Goal: Information Seeking & Learning: Find contact information

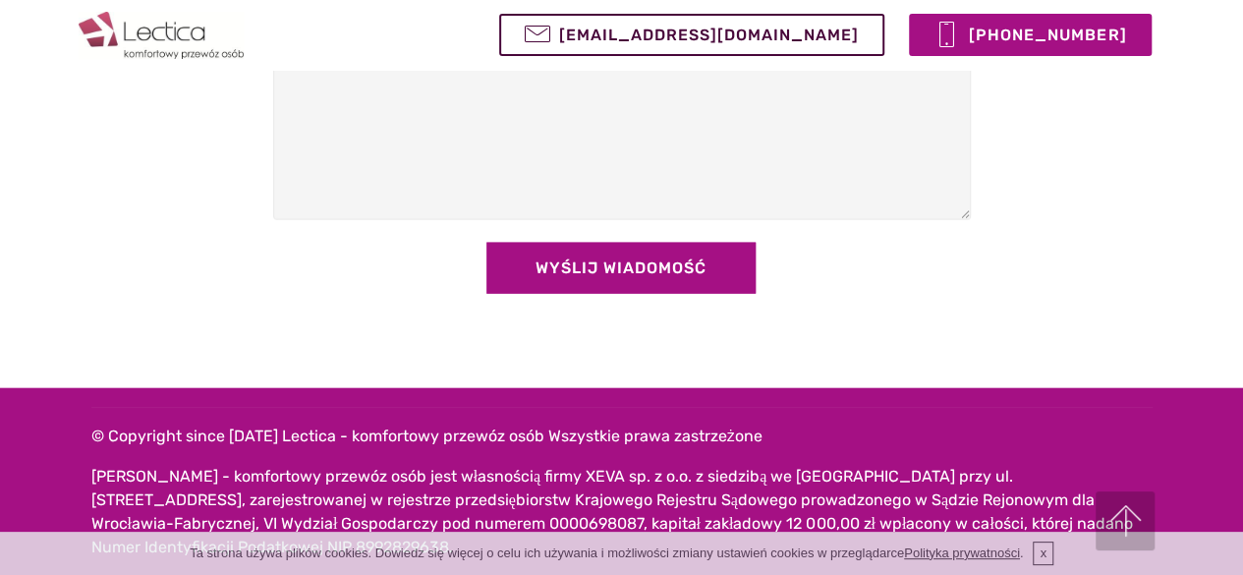
scroll to position [2247, 0]
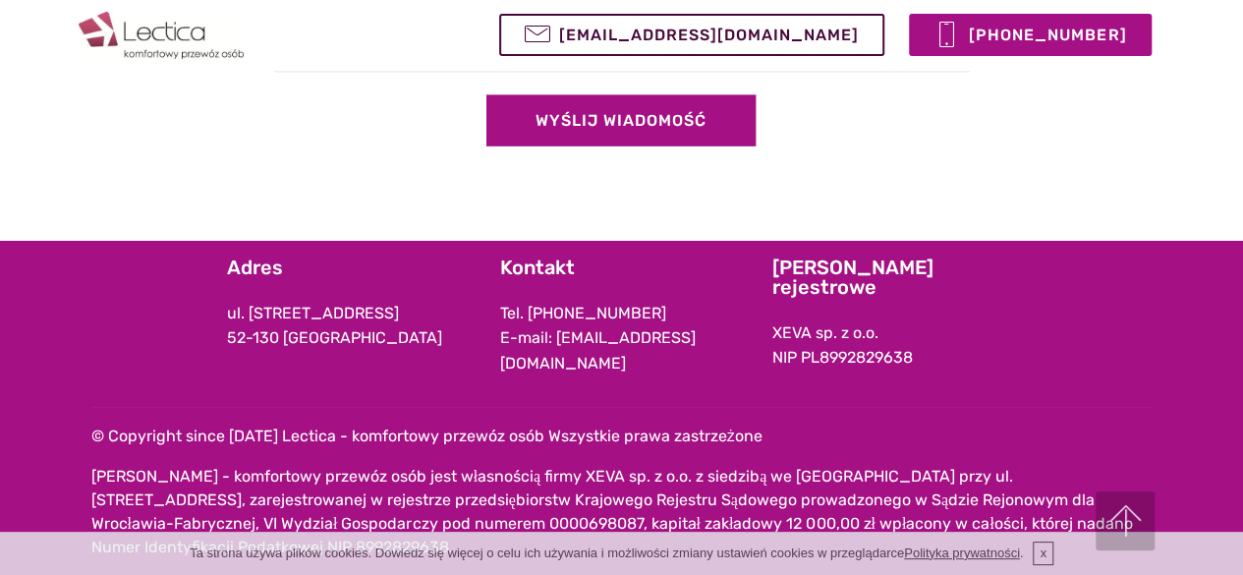
click at [881, 343] on p "XEVA sp. z o.o. NIP PL8992829638" at bounding box center [895, 345] width 244 height 50
drag, startPoint x: 664, startPoint y: 345, endPoint x: 565, endPoint y: 332, distance: 99.1
click at [565, 332] on p "Tel. [PHONE_NUMBER] E-mail: [EMAIL_ADDRESS][DOMAIN_NAME]" at bounding box center [622, 339] width 244 height 76
copy p "784 773 774"
drag, startPoint x: 350, startPoint y: 365, endPoint x: 230, endPoint y: 347, distance: 121.2
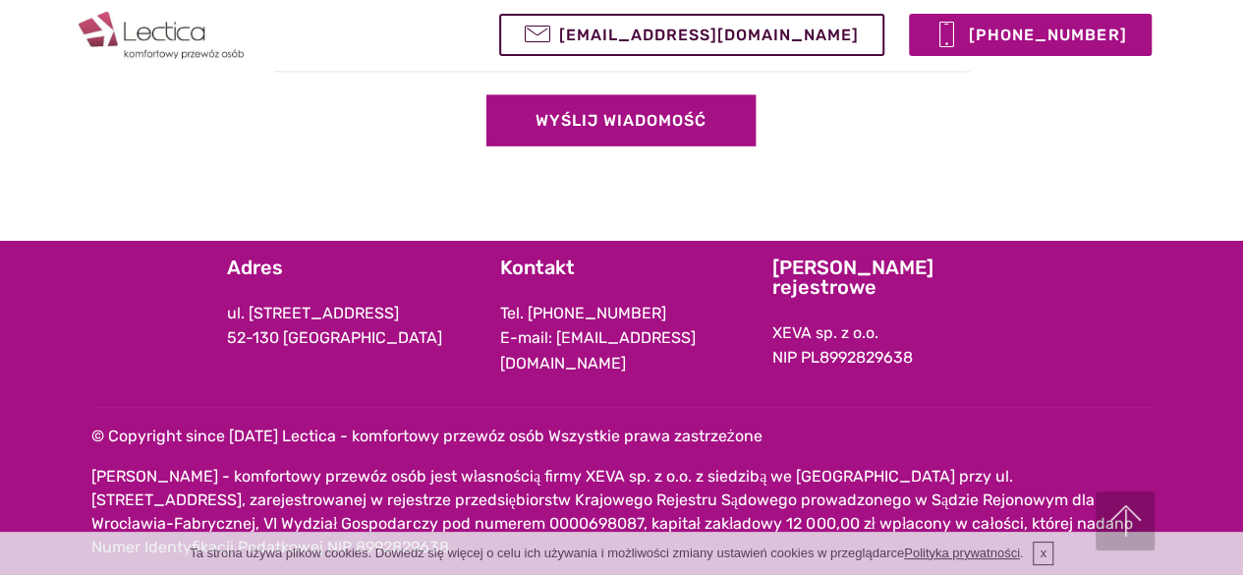
click at [230, 347] on p "ul. [STREET_ADDRESS]" at bounding box center [349, 326] width 244 height 50
copy p "ul. [STREET_ADDRESS]"
drag, startPoint x: 678, startPoint y: 367, endPoint x: 551, endPoint y: 374, distance: 127.0
click at [551, 374] on p "Tel. [PHONE_NUMBER] E-mail: [EMAIL_ADDRESS][DOMAIN_NAME]" at bounding box center [622, 339] width 244 height 76
copy p "[EMAIL_ADDRESS][DOMAIN_NAME]"
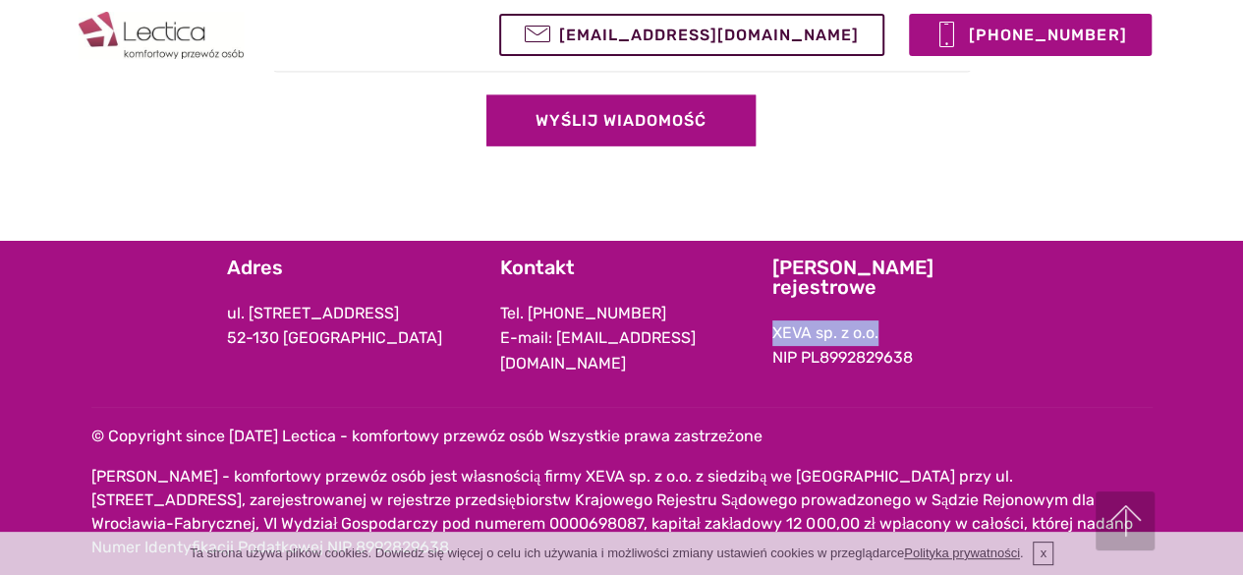
drag, startPoint x: 879, startPoint y: 343, endPoint x: 774, endPoint y: 339, distance: 105.3
click at [774, 339] on p "XEVA sp. z o.o. NIP PL8992829638" at bounding box center [895, 345] width 244 height 50
copy p "XEVA sp. z o.o."
